Goal: Information Seeking & Learning: Learn about a topic

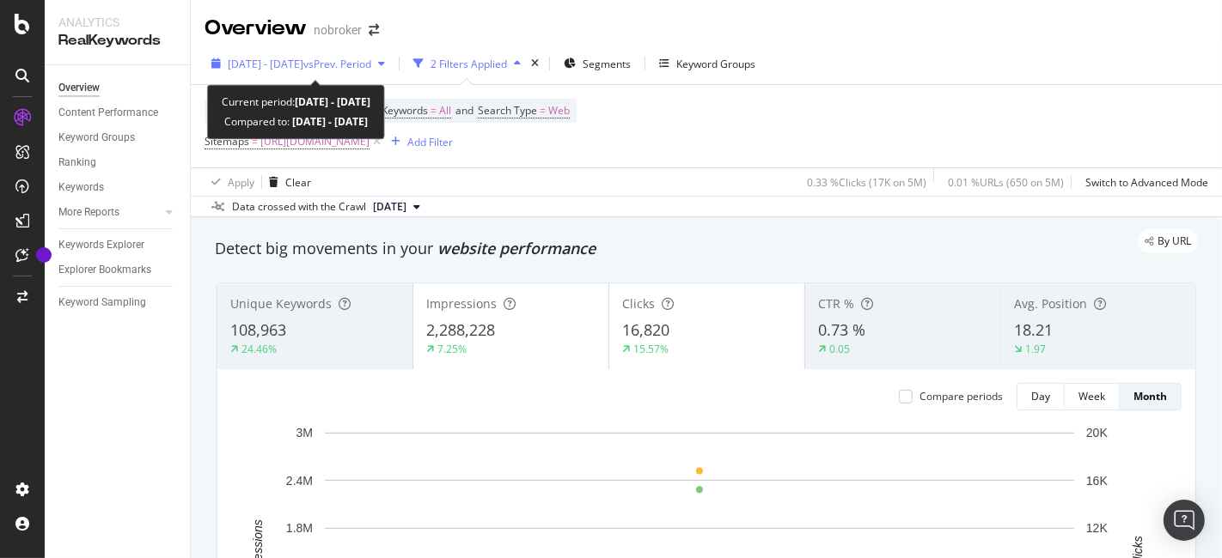
click at [361, 57] on span "vs Prev. Period" at bounding box center [337, 64] width 68 height 15
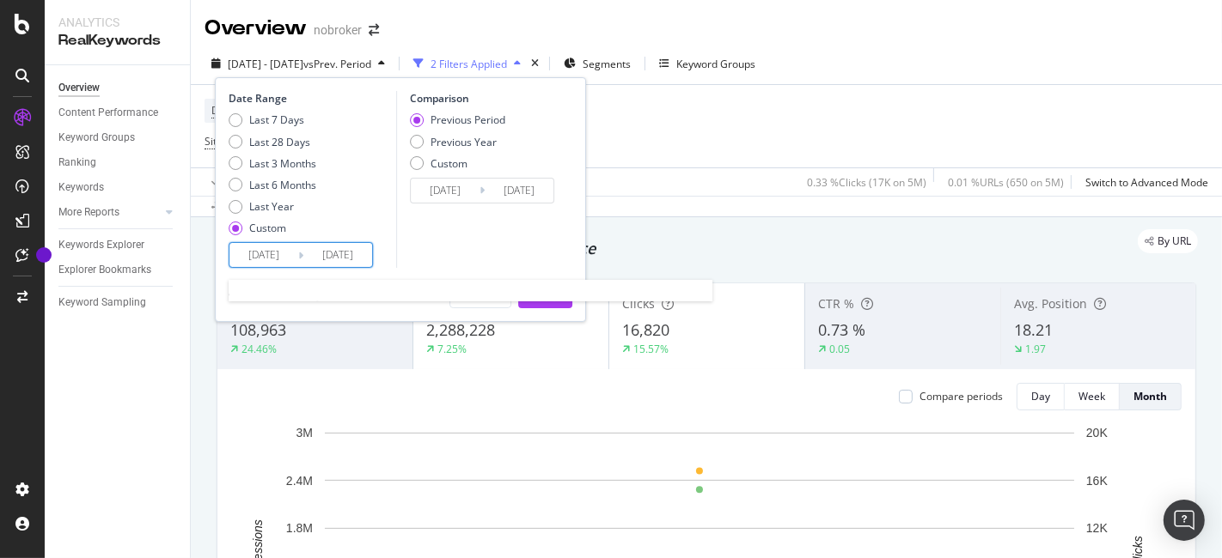
click at [262, 253] on input "[DATE]" at bounding box center [263, 255] width 69 height 24
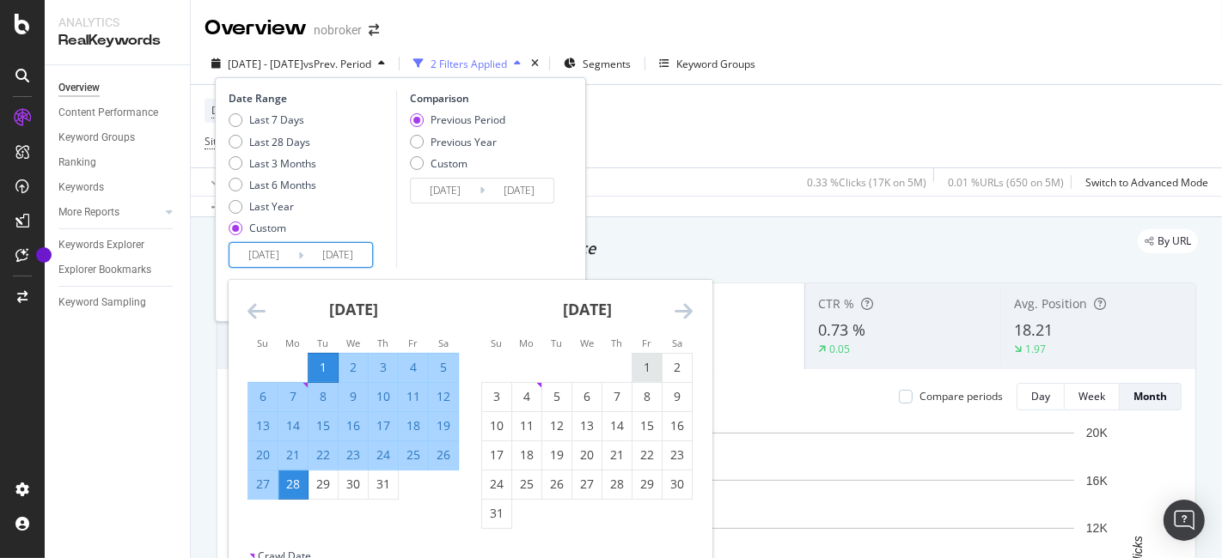
click at [643, 363] on div "1" at bounding box center [646, 367] width 29 height 17
type input "[DATE]"
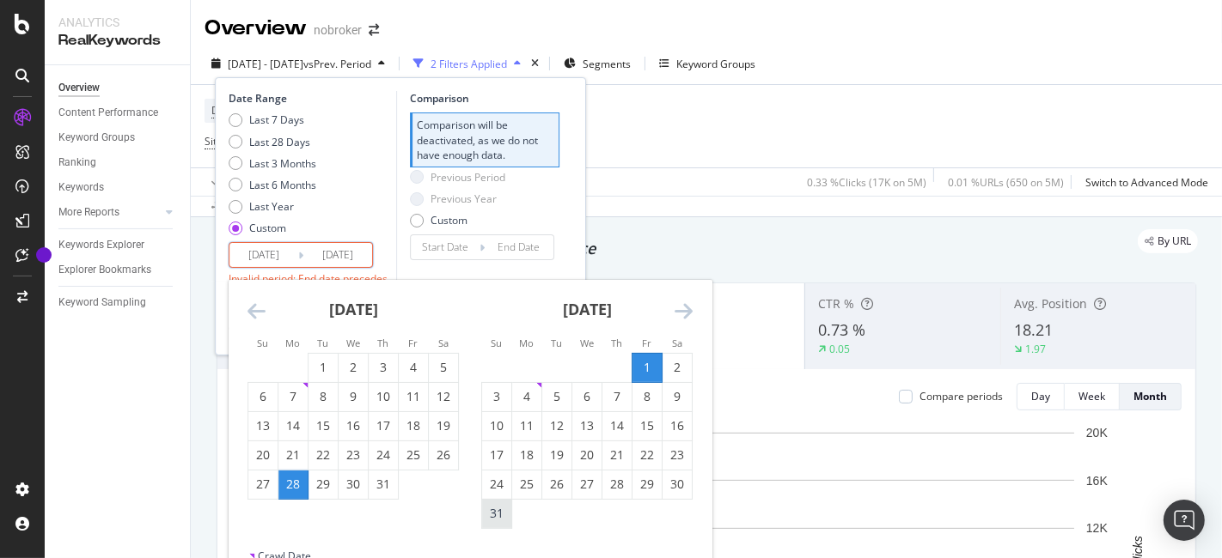
click at [509, 504] on div "31" at bounding box center [496, 514] width 29 height 28
type input "[DATE]"
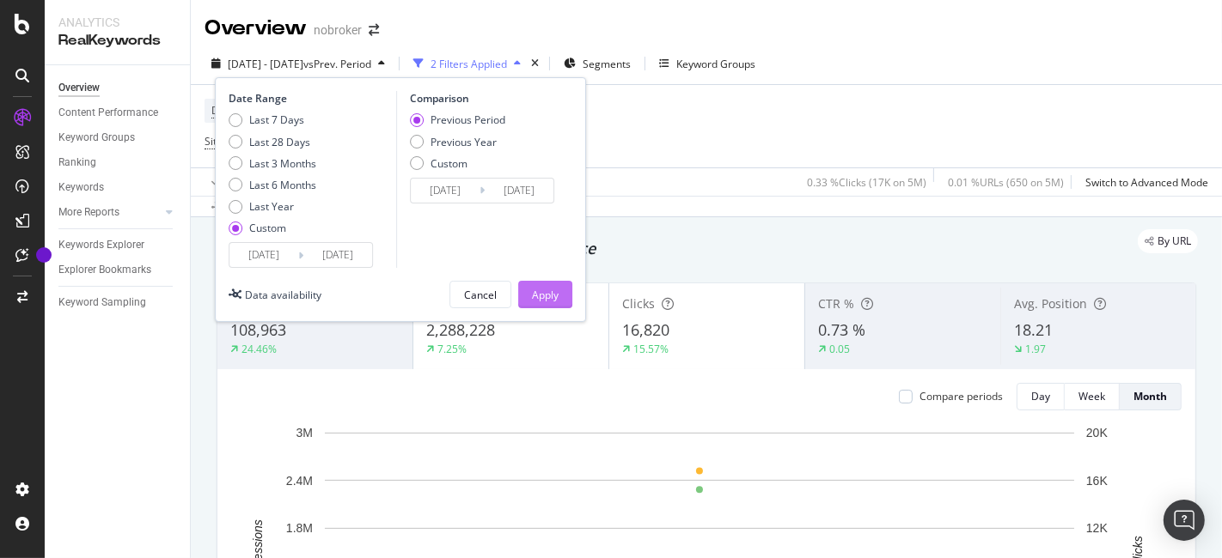
click at [558, 288] on div "Apply" at bounding box center [545, 295] width 27 height 15
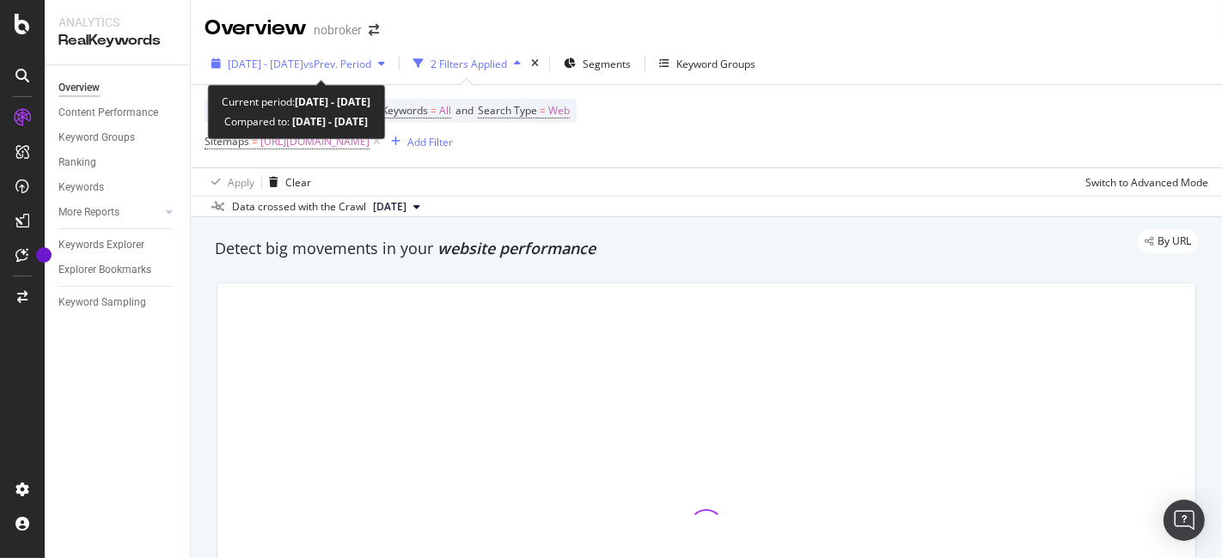
click at [277, 63] on span "[DATE] - [DATE]" at bounding box center [266, 64] width 76 height 15
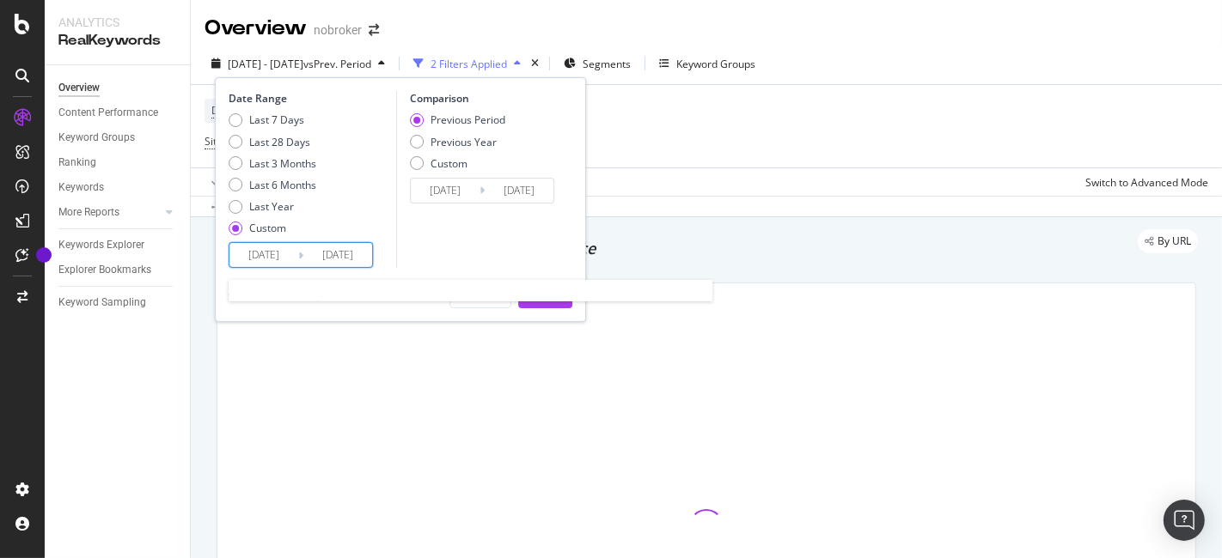
click at [292, 244] on input "[DATE]" at bounding box center [263, 255] width 69 height 24
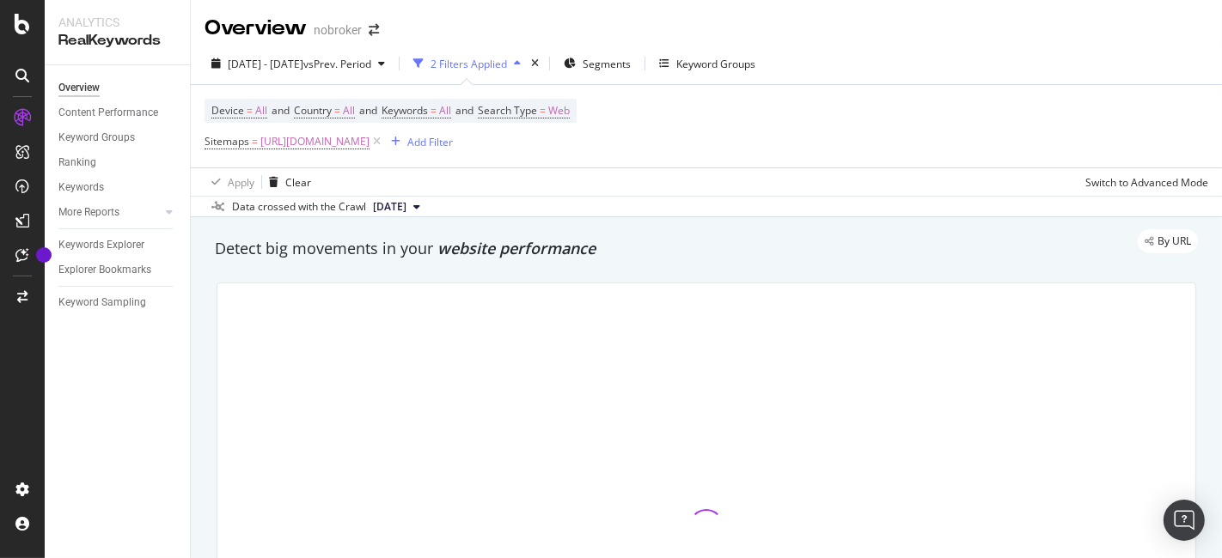
click at [125, 415] on div "Overview Content Performance Keyword Groups Ranking Keywords More Reports Count…" at bounding box center [117, 311] width 145 height 493
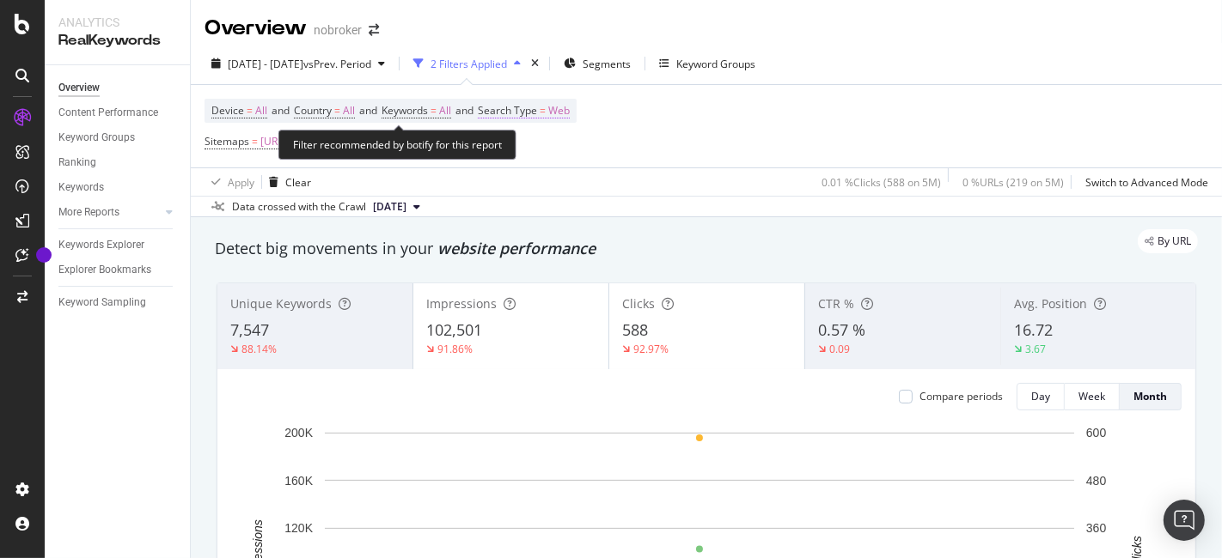
click at [570, 108] on span "Web" at bounding box center [558, 111] width 21 height 24
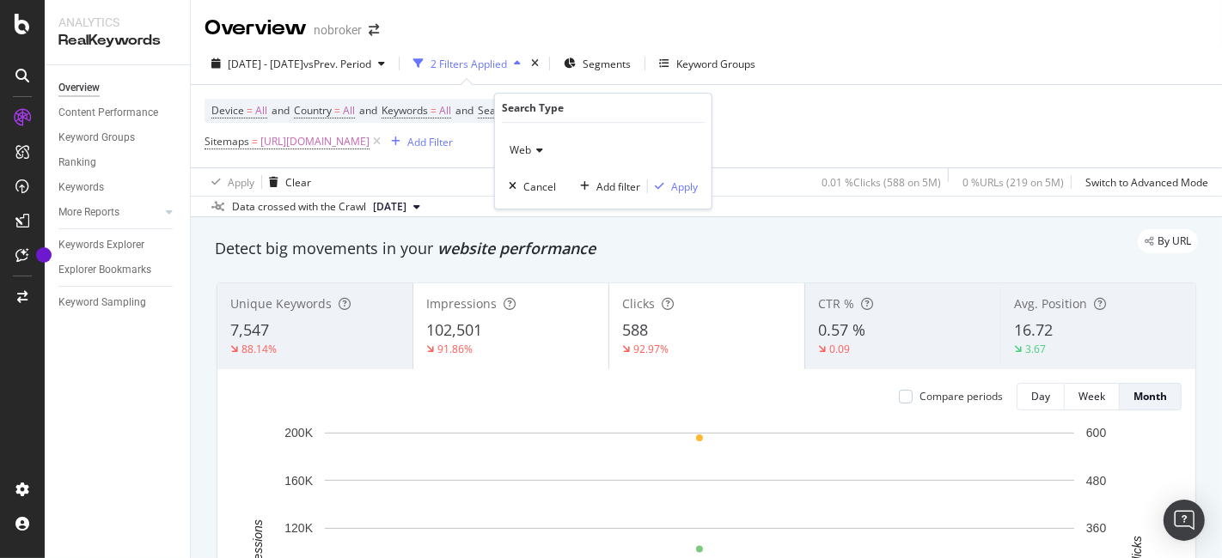
click at [537, 150] on icon at bounding box center [537, 150] width 12 height 10
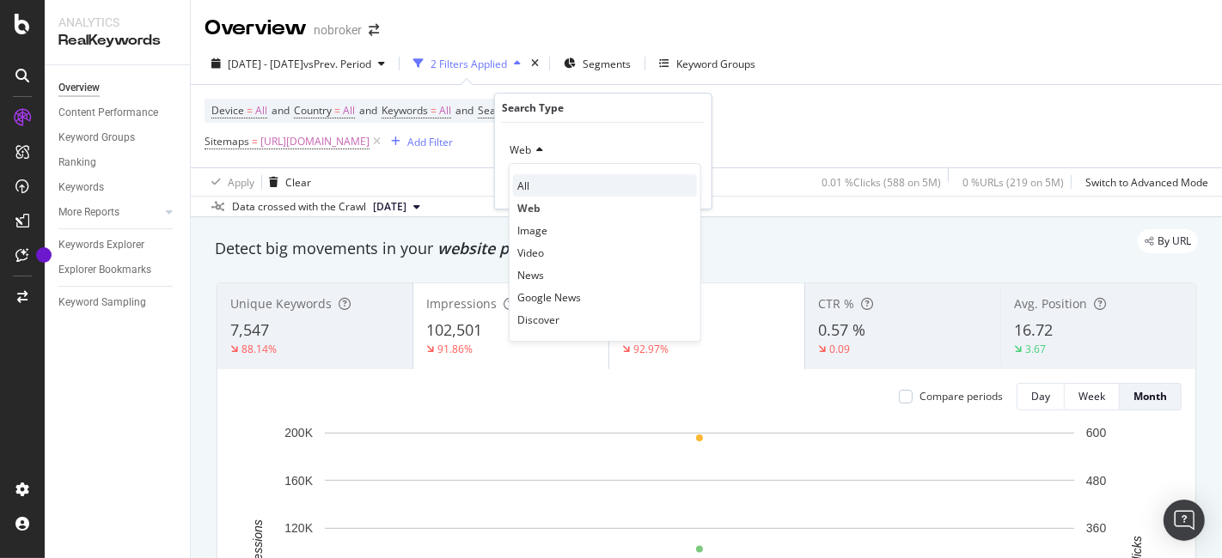
click at [530, 178] on div "All" at bounding box center [605, 185] width 184 height 22
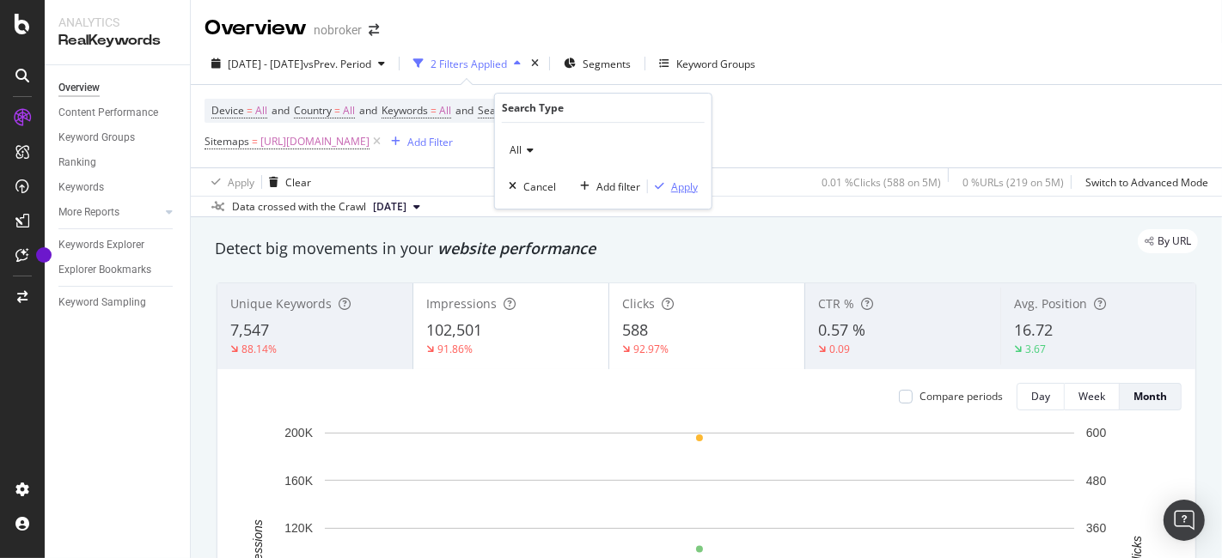
click at [687, 187] on div "Apply" at bounding box center [684, 187] width 27 height 15
click at [384, 143] on icon at bounding box center [376, 141] width 15 height 17
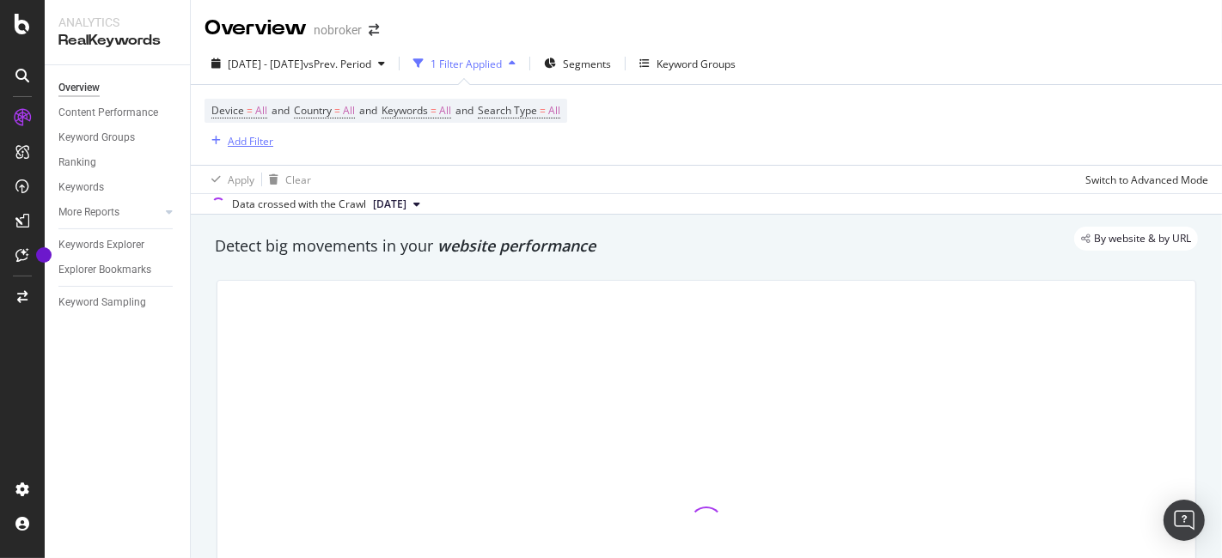
click at [259, 140] on div "Add Filter" at bounding box center [251, 141] width 46 height 15
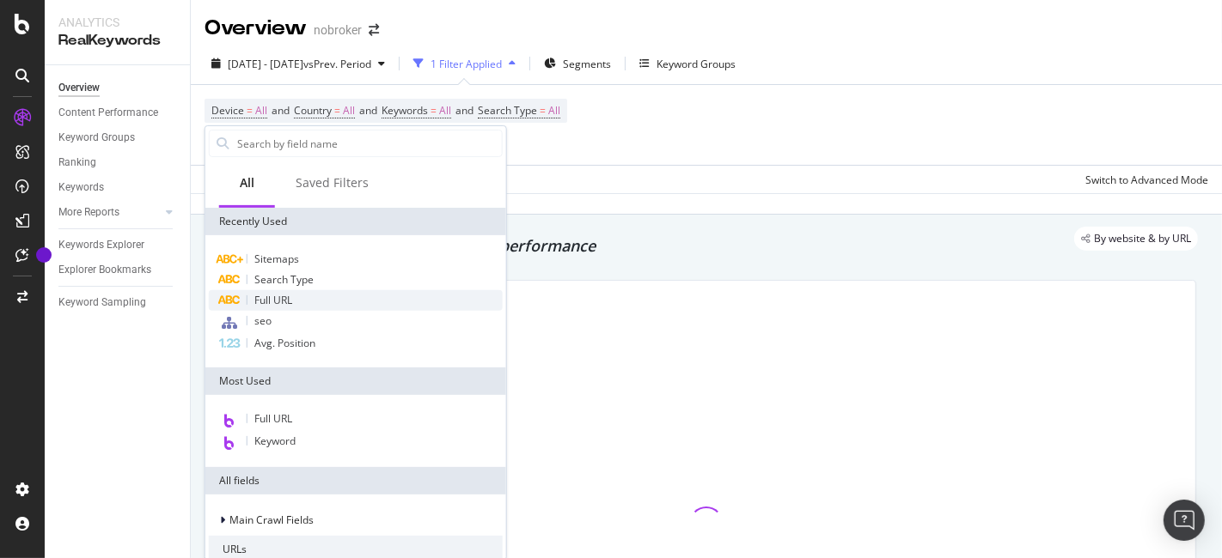
click at [290, 299] on span "Full URL" at bounding box center [273, 300] width 38 height 15
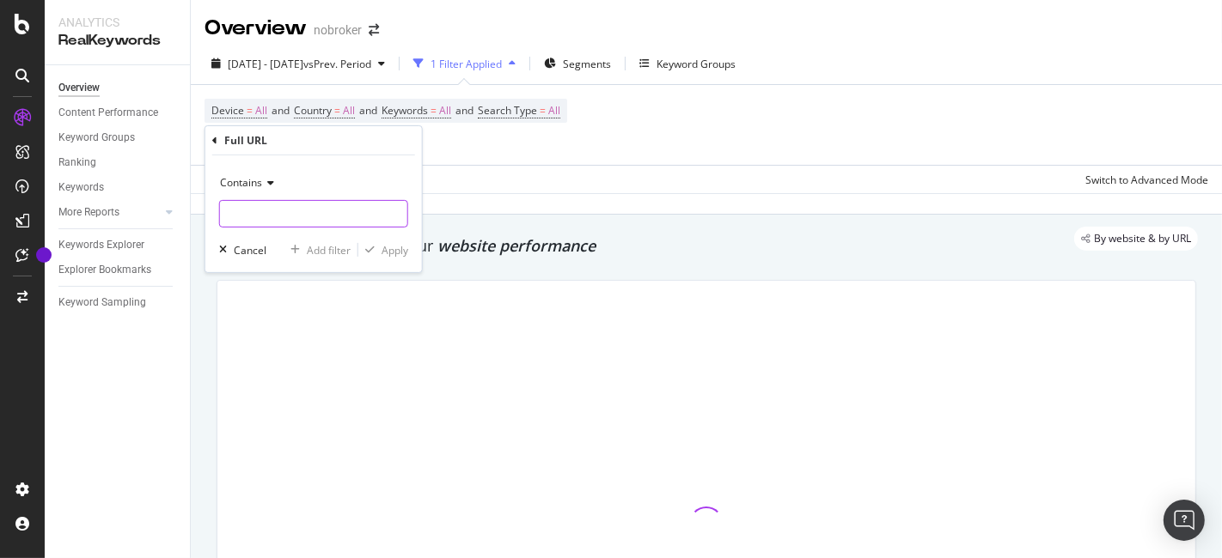
click at [294, 204] on input "text" at bounding box center [313, 213] width 187 height 27
type input "/design-guides/"
click at [399, 253] on div "Apply" at bounding box center [394, 249] width 27 height 15
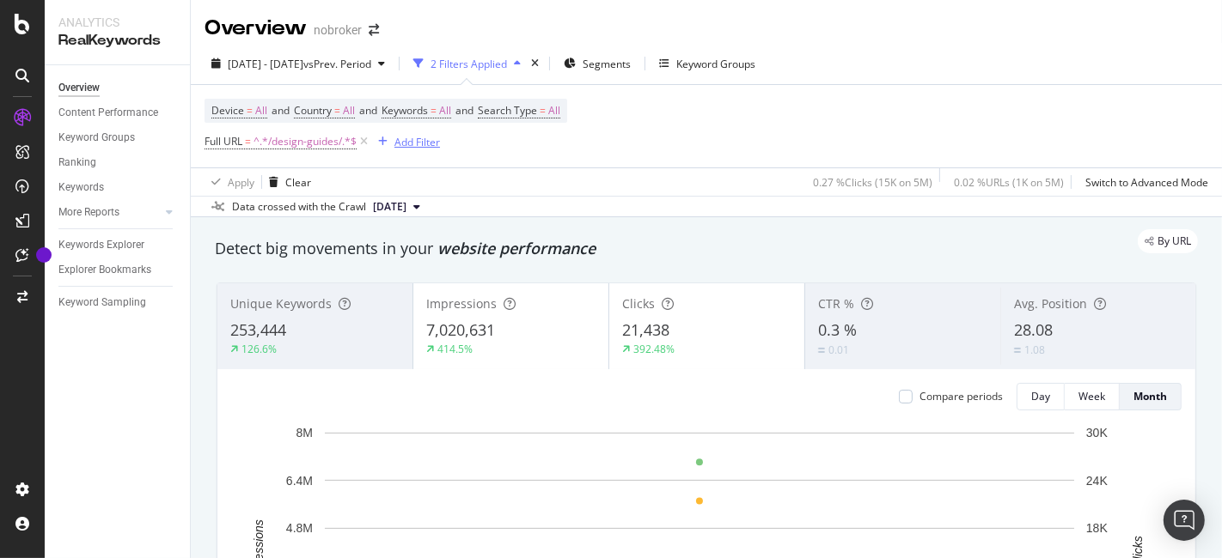
click at [418, 144] on div "Add Filter" at bounding box center [417, 142] width 46 height 15
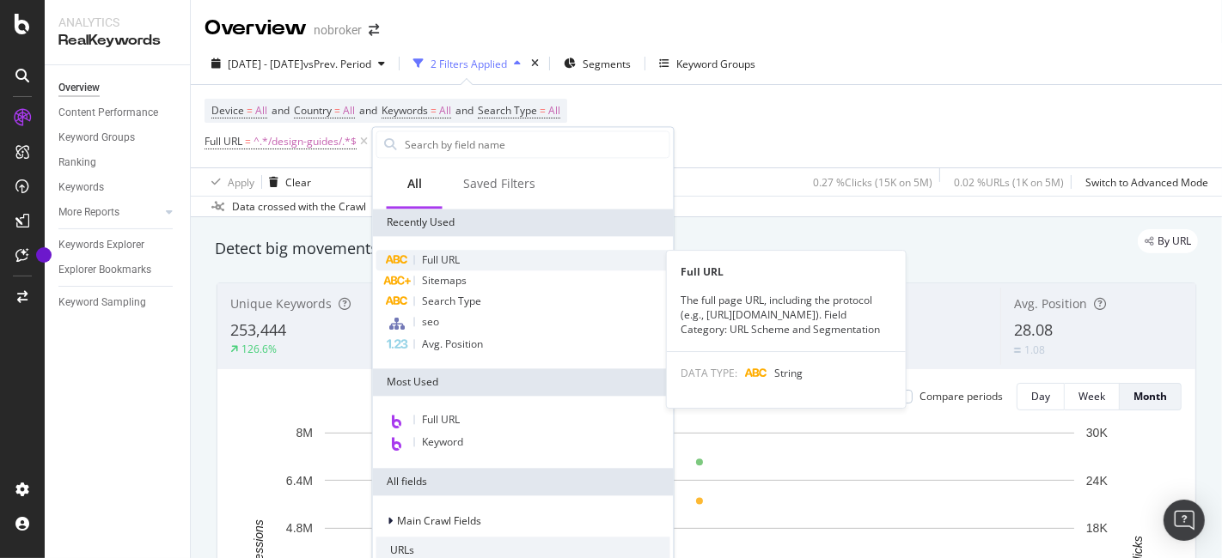
click at [465, 261] on div "Full URL" at bounding box center [523, 260] width 294 height 21
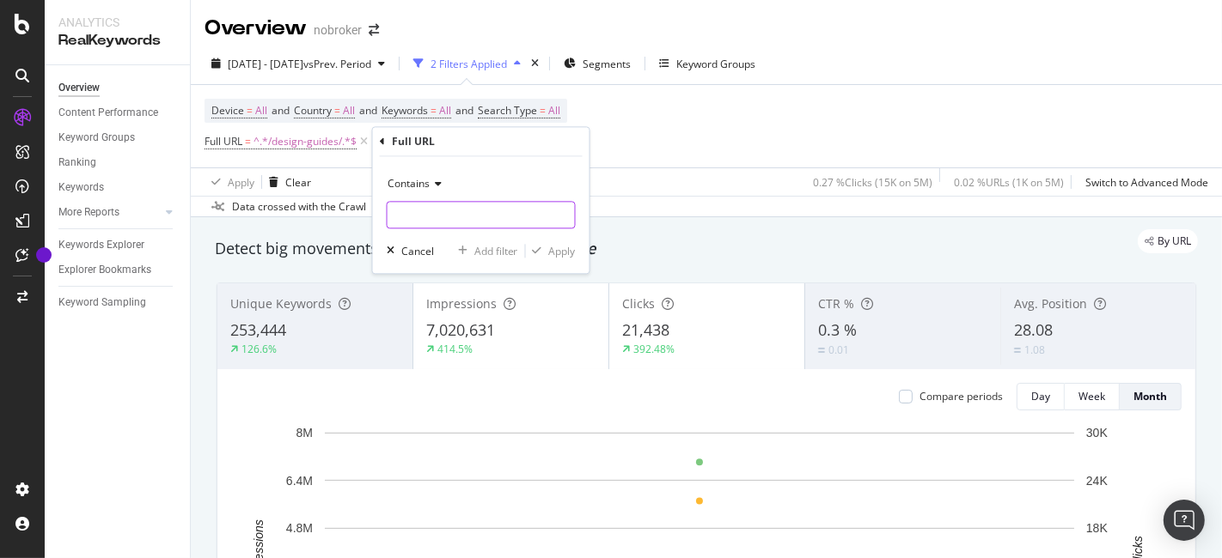
click at [434, 204] on input "text" at bounding box center [480, 215] width 187 height 27
type input "/interiors/"
click at [552, 247] on div "Apply" at bounding box center [562, 251] width 27 height 15
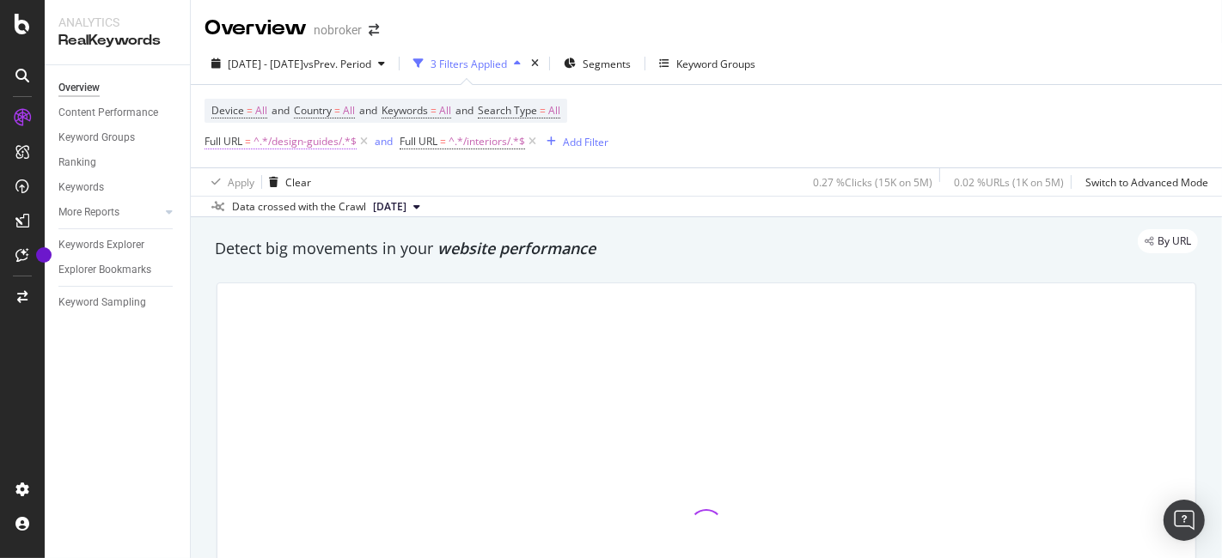
click at [278, 143] on span "^.*/design-guides/.*$" at bounding box center [304, 142] width 103 height 24
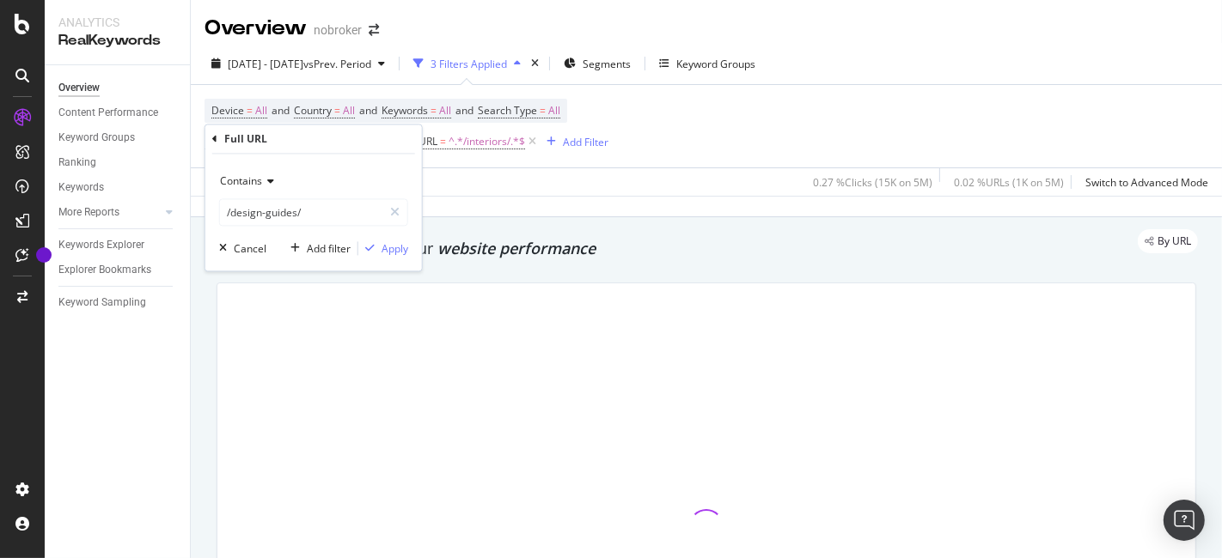
click at [260, 182] on span "Contains" at bounding box center [241, 181] width 42 height 15
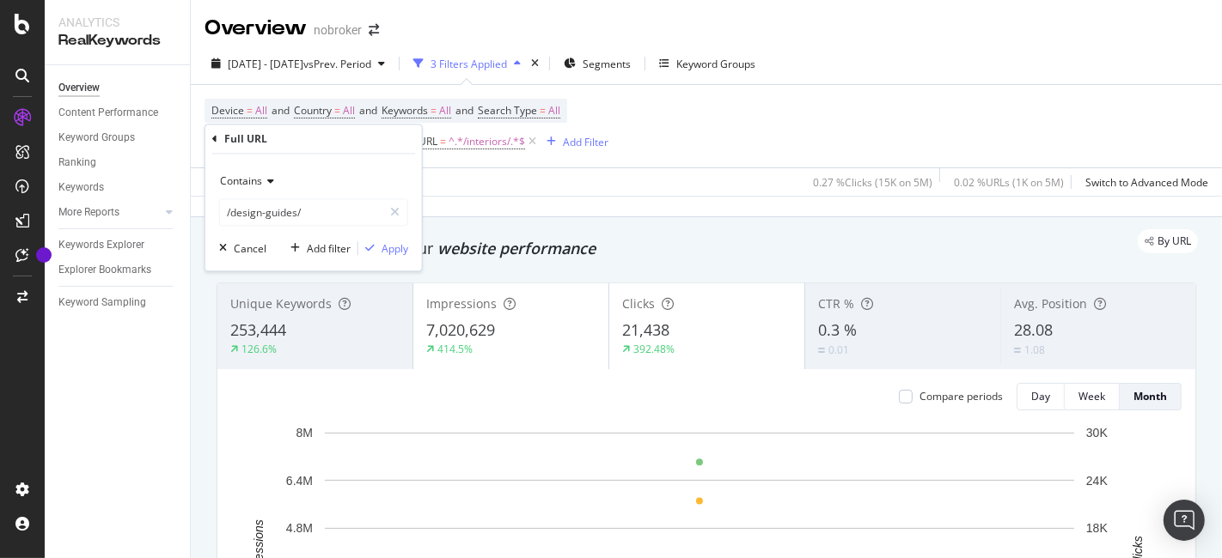
click at [261, 187] on div "Contains" at bounding box center [313, 181] width 189 height 27
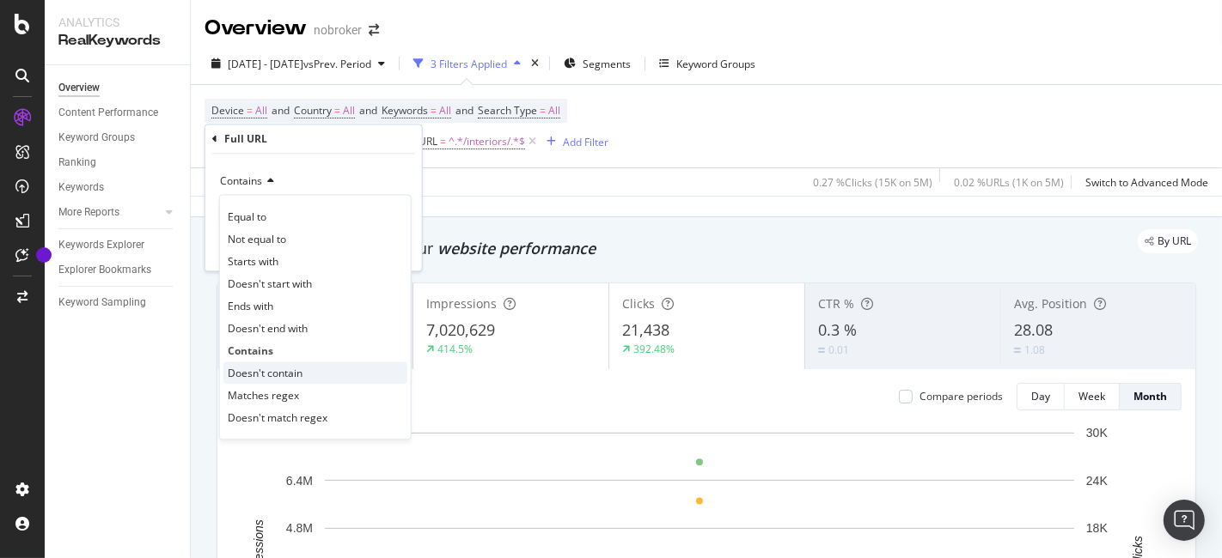
click at [272, 367] on span "Doesn't contain" at bounding box center [265, 373] width 75 height 15
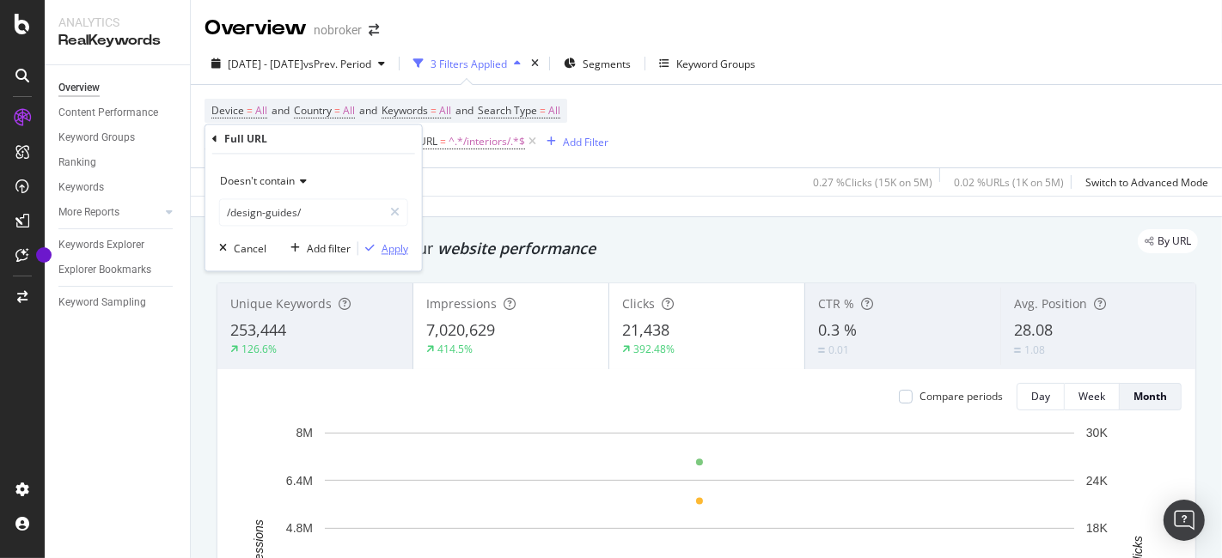
click at [398, 251] on div "Apply" at bounding box center [394, 248] width 27 height 15
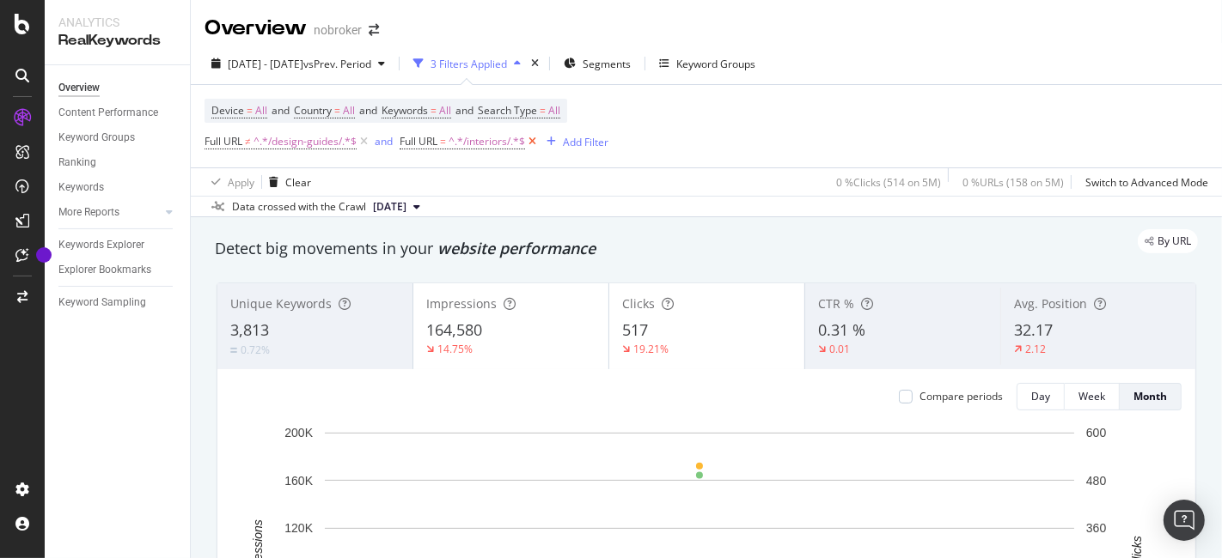
click at [533, 145] on icon at bounding box center [532, 141] width 15 height 17
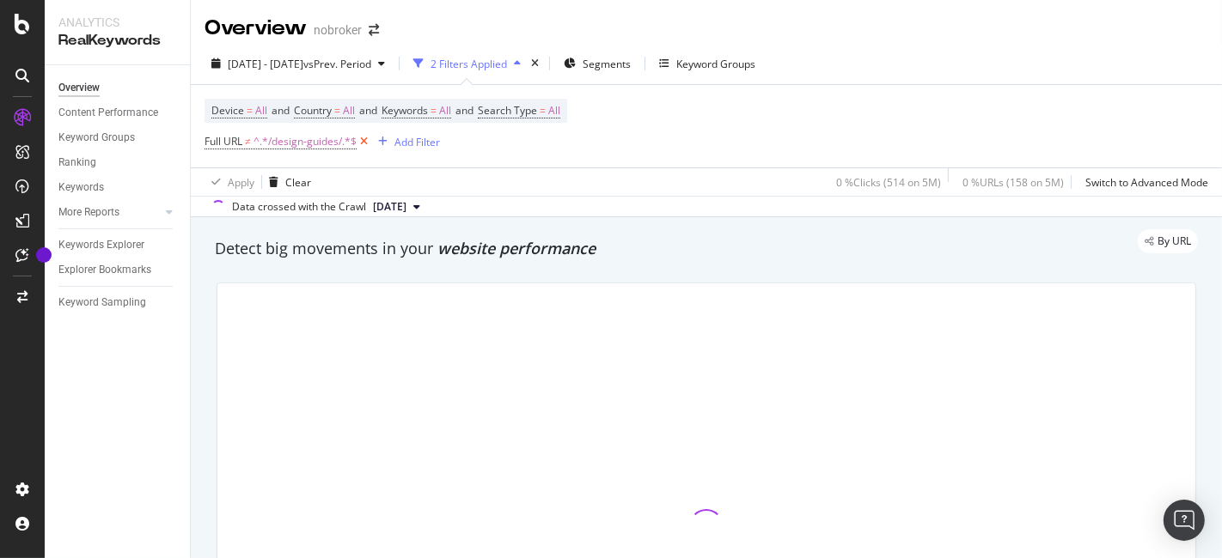
click at [368, 139] on icon at bounding box center [364, 141] width 15 height 17
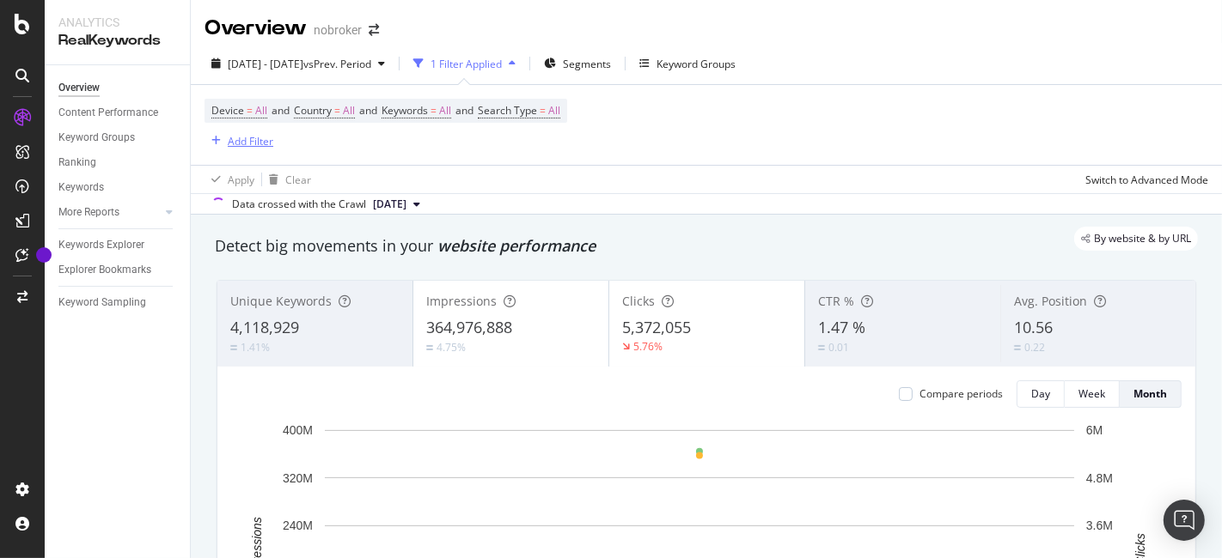
click at [265, 139] on div "Add Filter" at bounding box center [251, 141] width 46 height 15
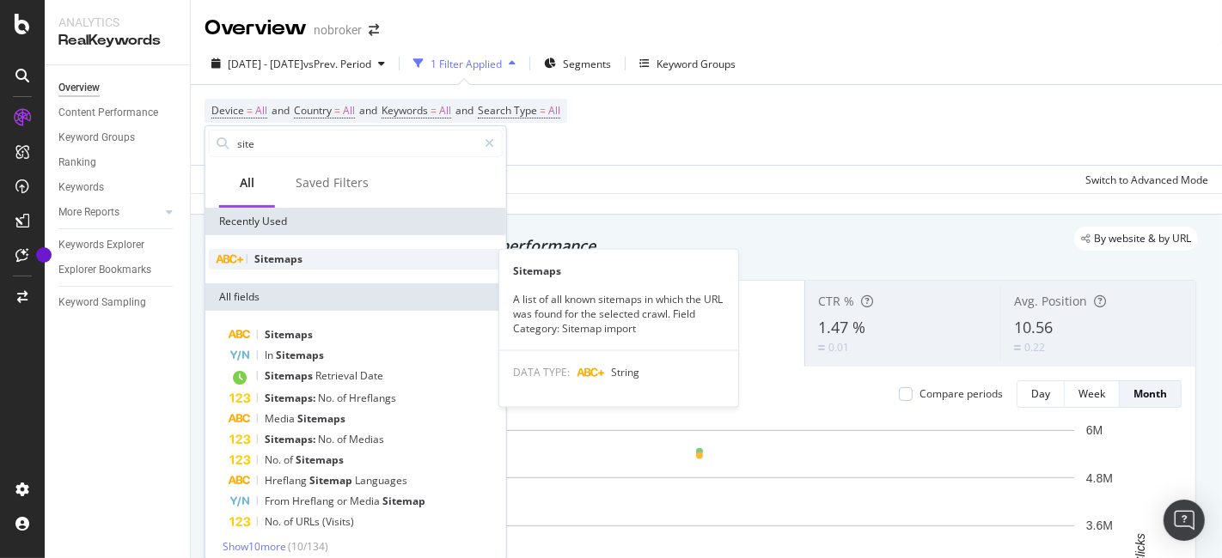
type input "site"
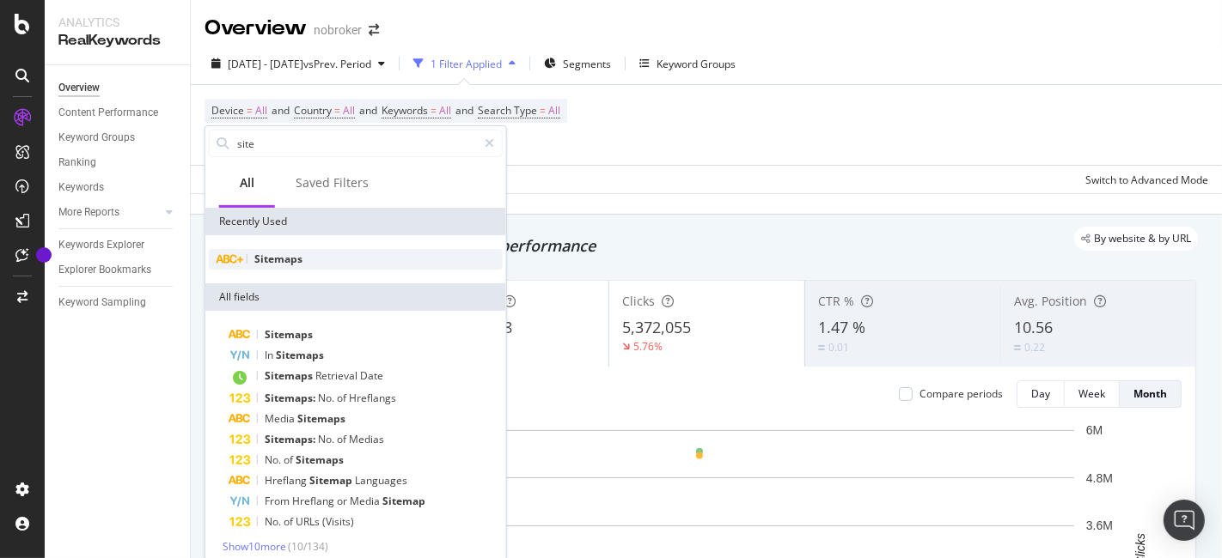
click at [270, 265] on span "Sitemaps" at bounding box center [278, 259] width 48 height 15
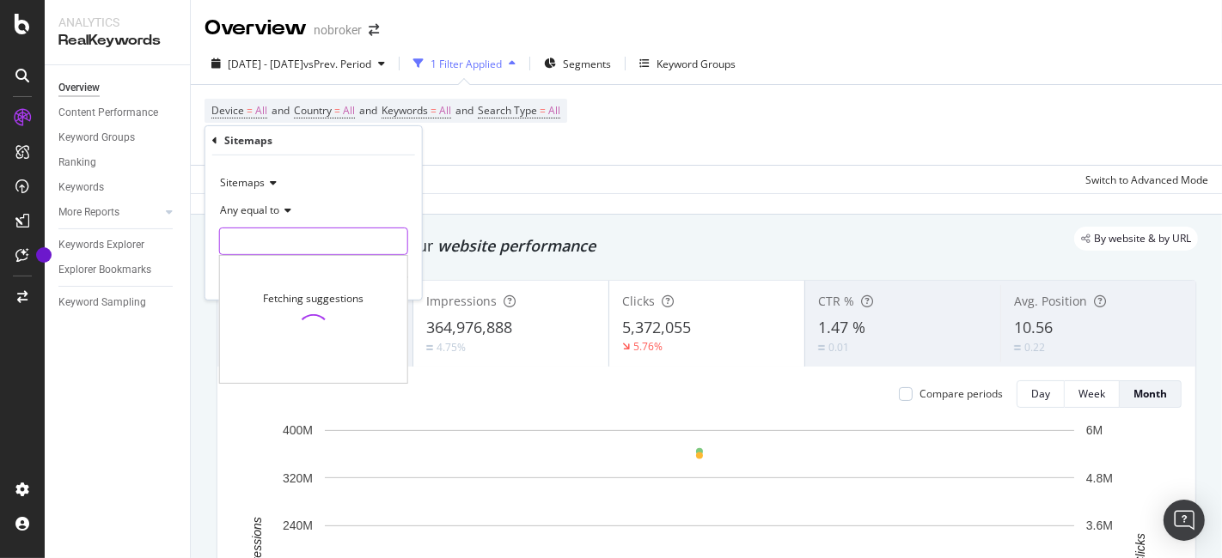
click at [311, 244] on input "text" at bounding box center [313, 241] width 187 height 27
paste input "[URL][DOMAIN_NAME]"
type input "[URL][DOMAIN_NAME]"
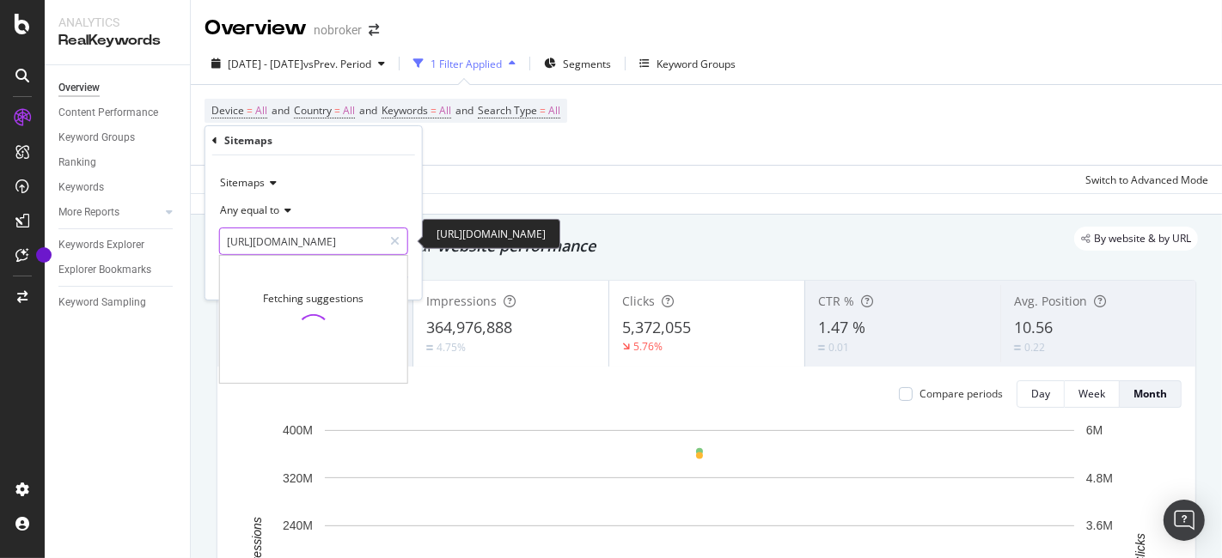
click at [345, 247] on input "[URL][DOMAIN_NAME]" at bounding box center [301, 241] width 162 height 27
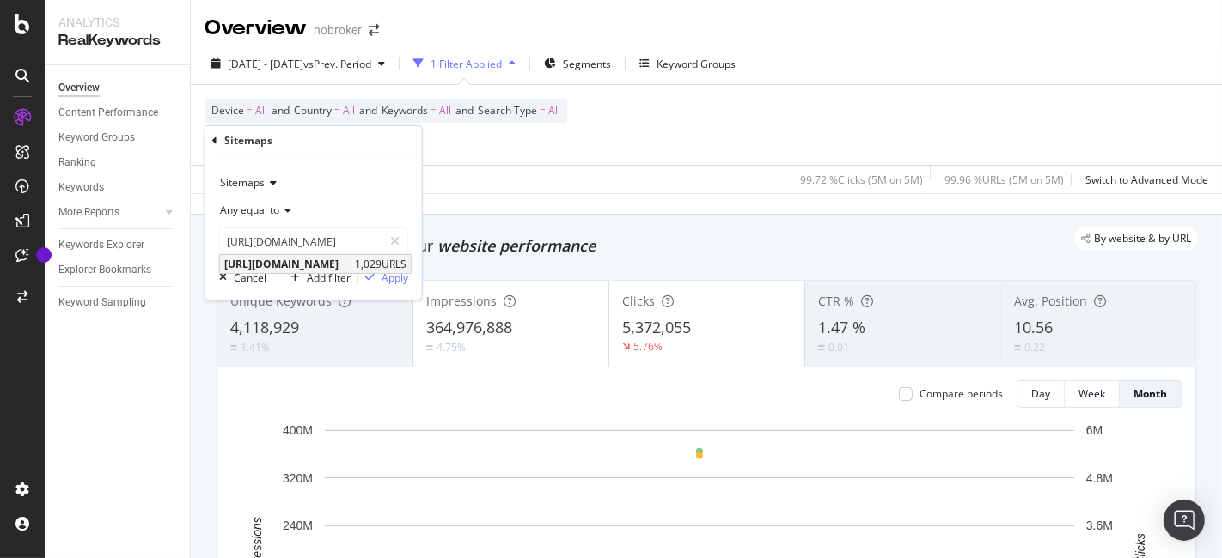
scroll to position [0, 0]
click at [351, 264] on span "[URL][DOMAIN_NAME]" at bounding box center [287, 264] width 126 height 15
type input "[URL][DOMAIN_NAME]"
click at [391, 281] on div "Apply" at bounding box center [394, 277] width 27 height 15
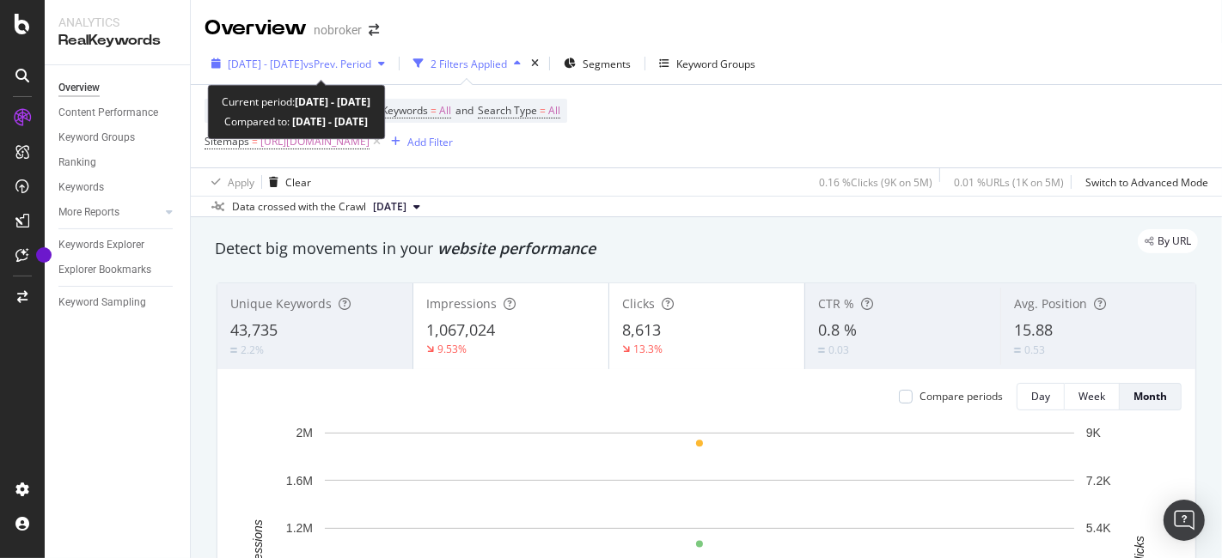
click at [287, 58] on span "[DATE] - [DATE]" at bounding box center [266, 64] width 76 height 15
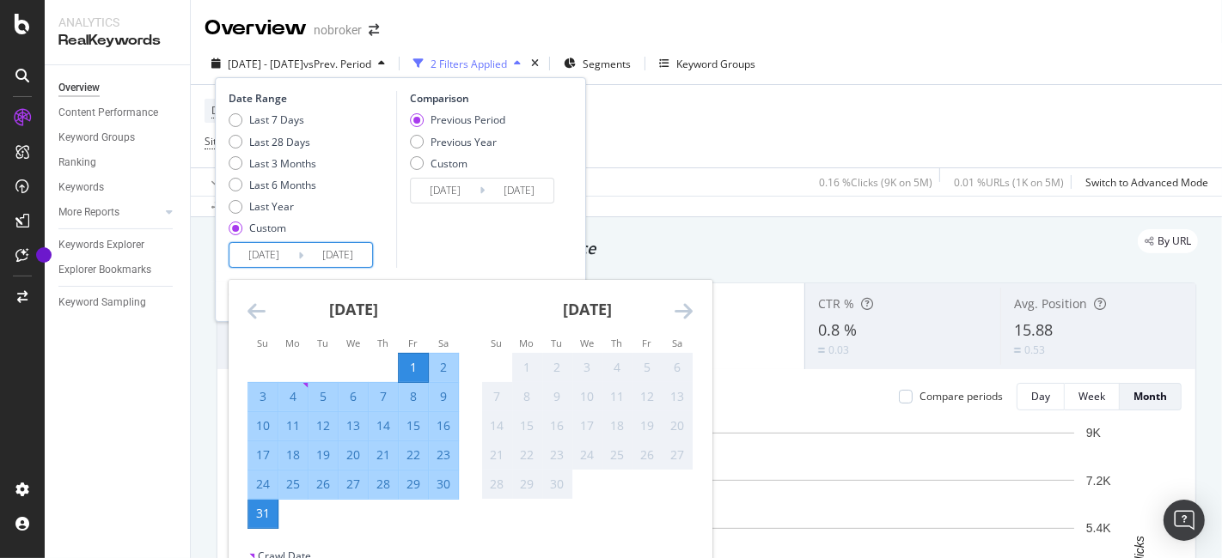
click at [280, 256] on input "[DATE]" at bounding box center [263, 255] width 69 height 24
click at [258, 308] on icon "Move backward to switch to the previous month." at bounding box center [256, 311] width 18 height 21
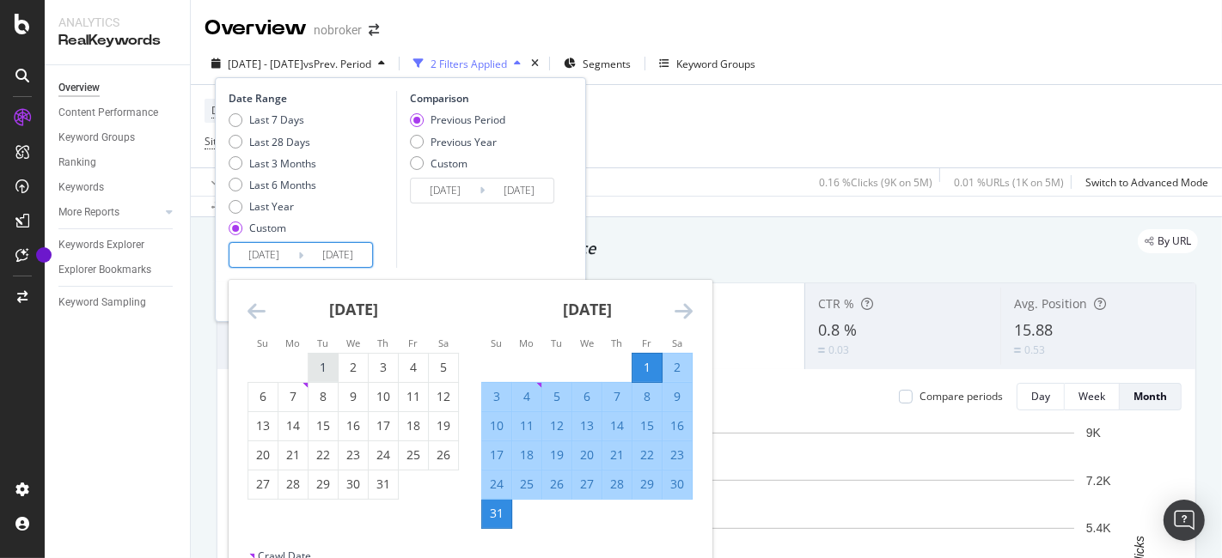
click at [331, 367] on div "1" at bounding box center [322, 367] width 29 height 17
type input "[DATE]"
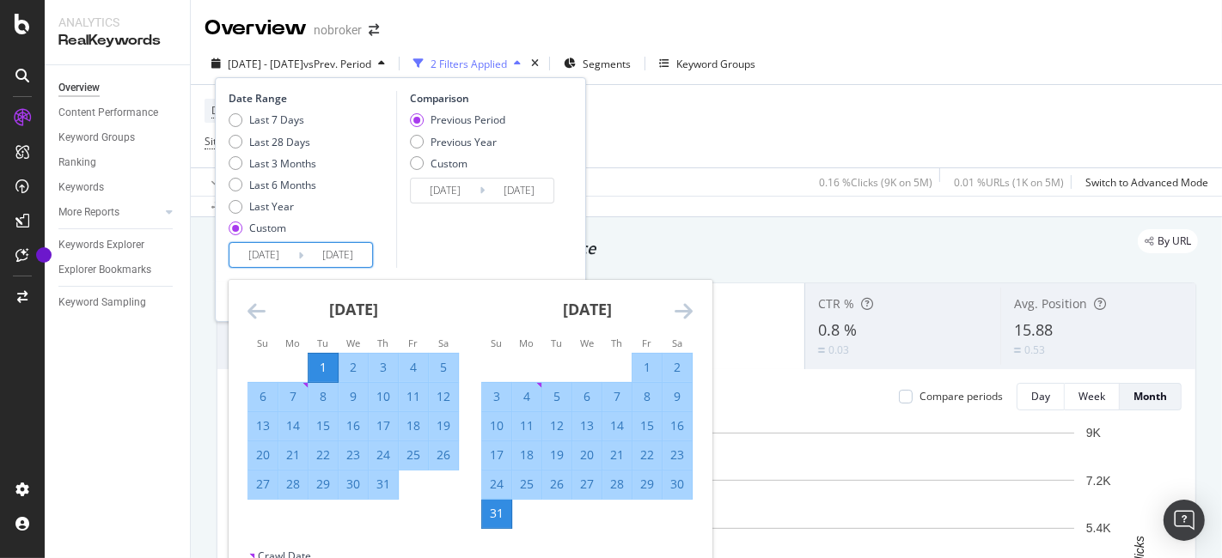
click at [383, 474] on div "31" at bounding box center [383, 485] width 29 height 28
type input "[DATE]"
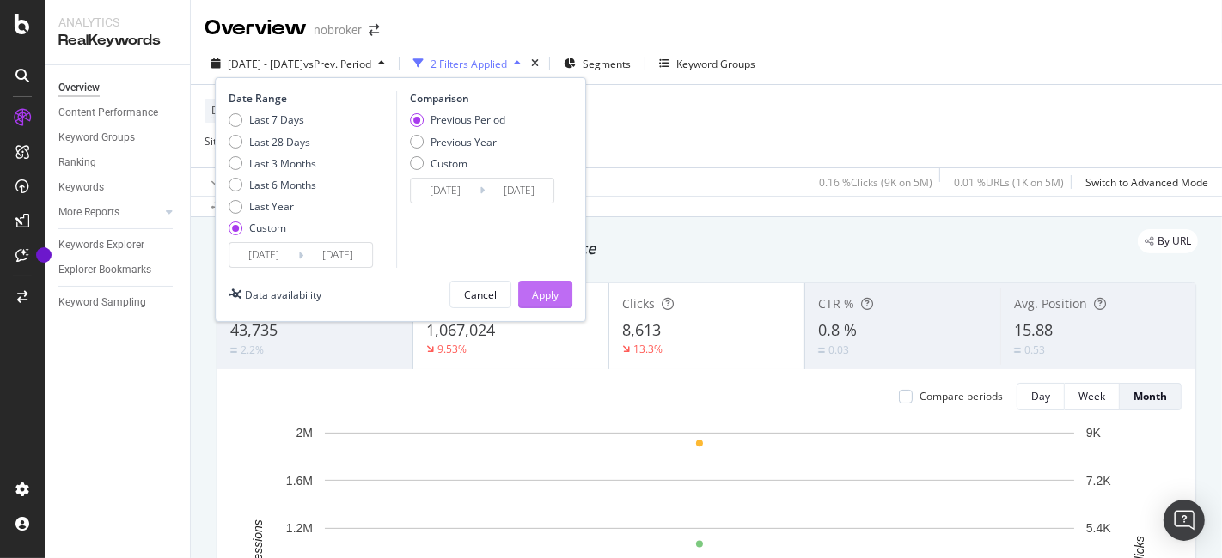
click at [540, 290] on div "Apply" at bounding box center [545, 295] width 27 height 15
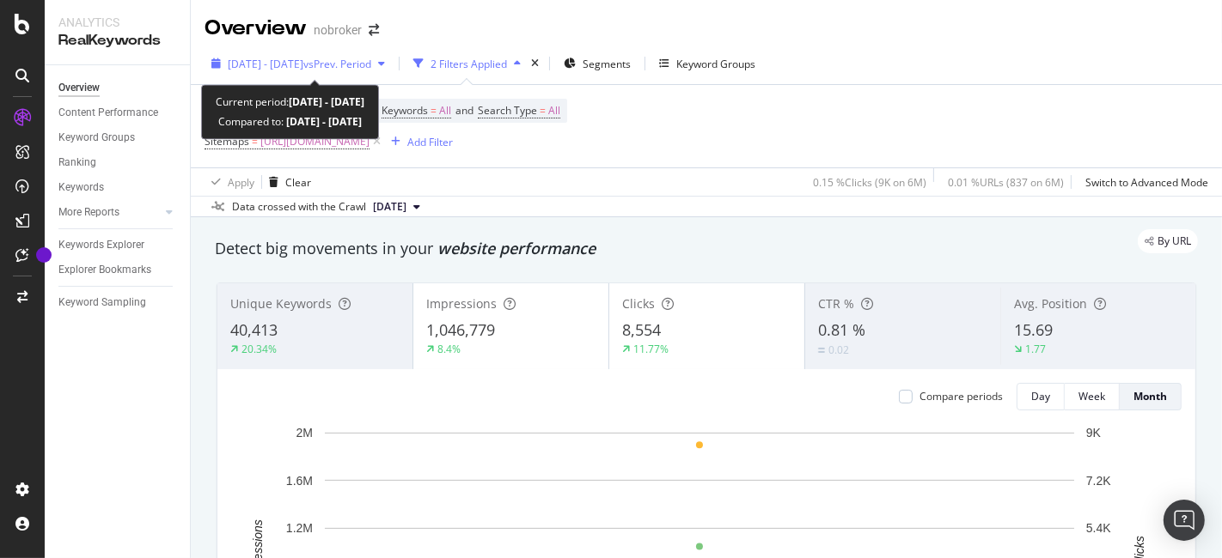
click at [326, 72] on div "[DATE] - [DATE] vs Prev. Period" at bounding box center [297, 64] width 187 height 26
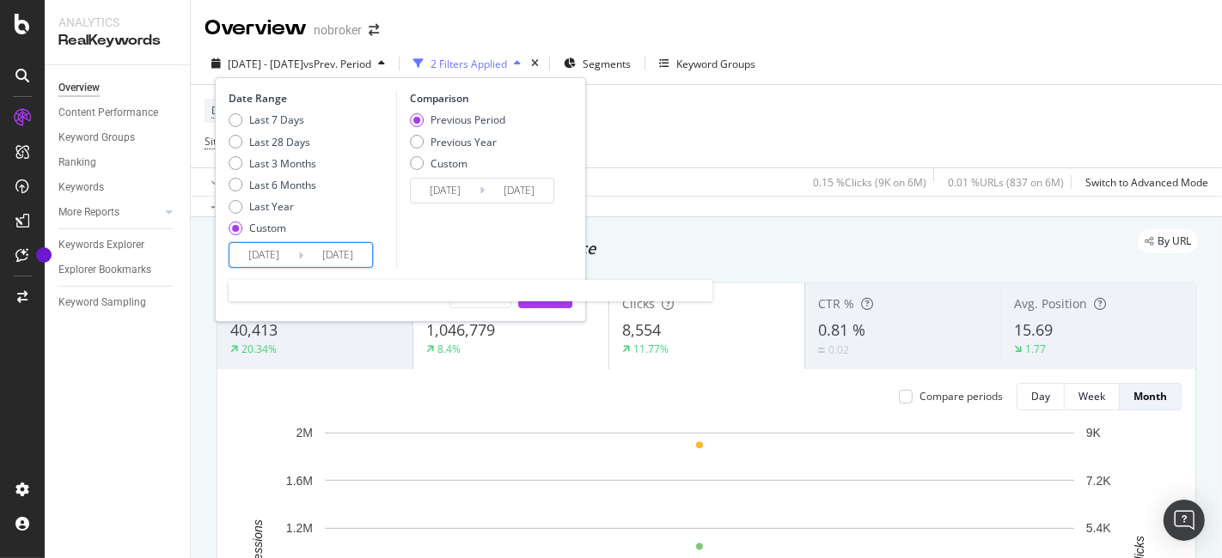
click at [259, 259] on input "[DATE]" at bounding box center [263, 255] width 69 height 24
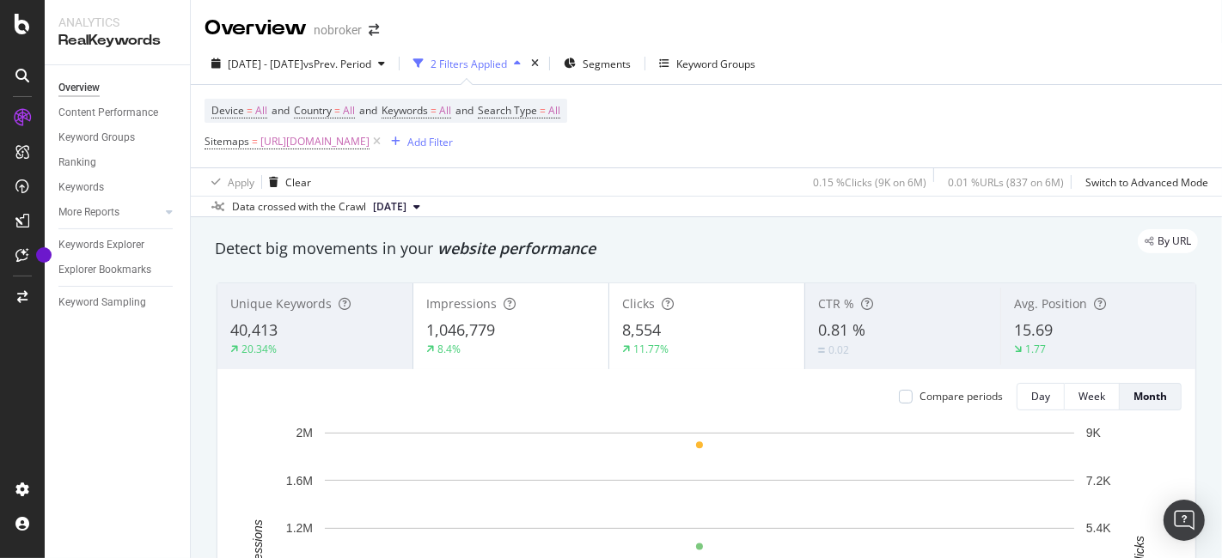
click at [151, 399] on div "Overview Content Performance Keyword Groups Ranking Keywords More Reports Count…" at bounding box center [117, 311] width 145 height 493
